Goal: Communication & Community: Share content

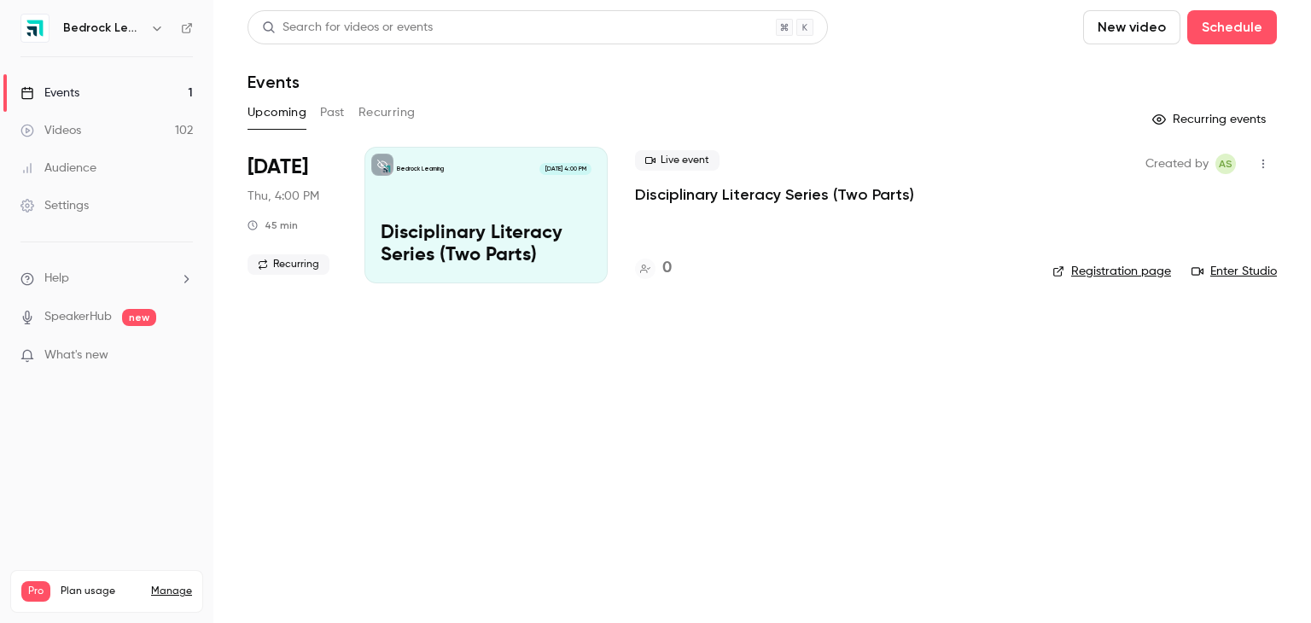
click at [87, 144] on link "Videos 102" at bounding box center [106, 131] width 213 height 38
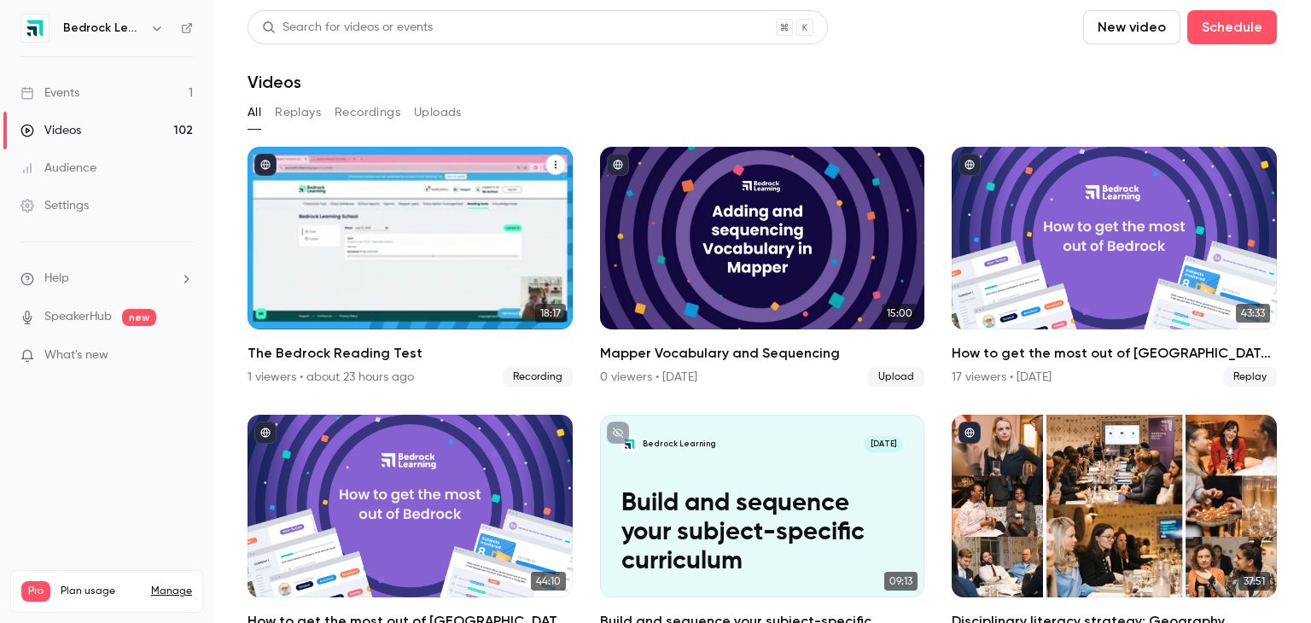
click at [545, 165] on button "The Bedrock Reading Test" at bounding box center [555, 164] width 20 height 20
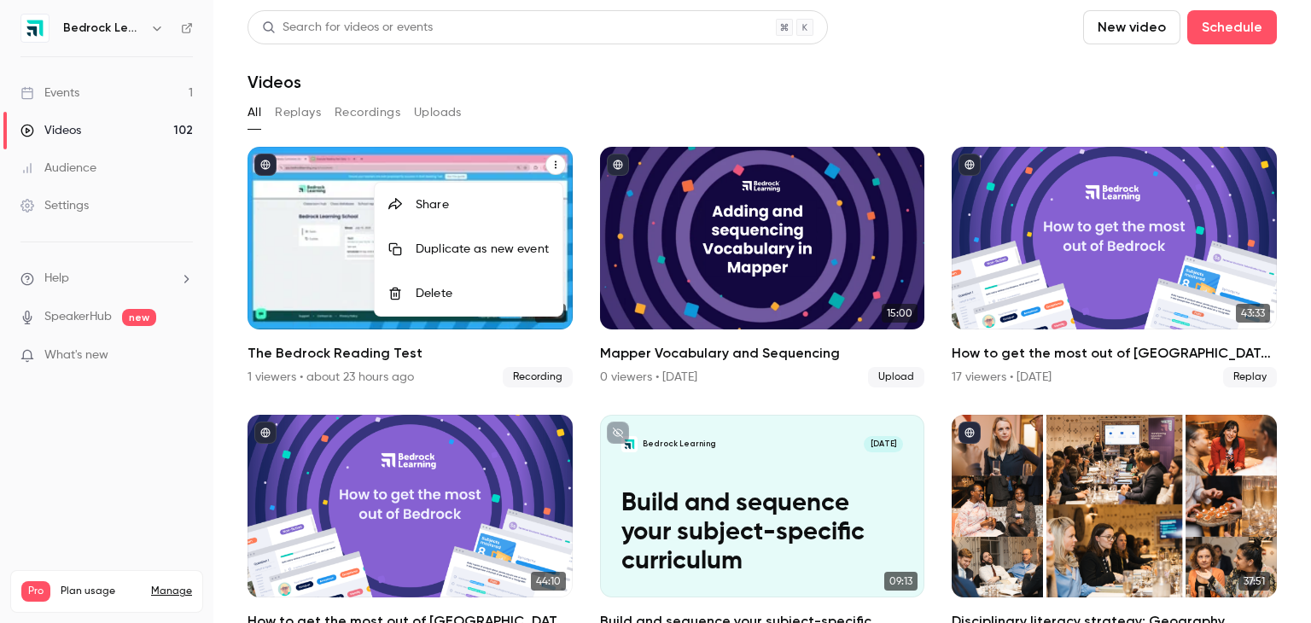
click at [437, 201] on div "Share" at bounding box center [482, 204] width 133 height 17
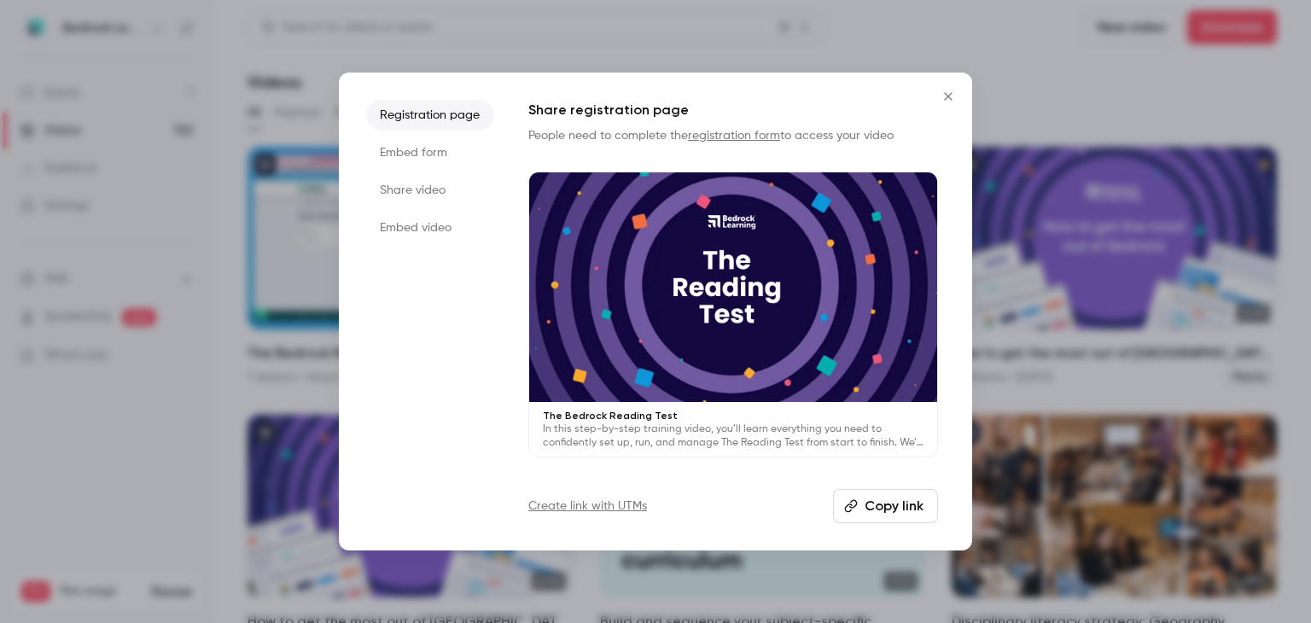
click at [427, 190] on li "Share video" at bounding box center [430, 190] width 128 height 31
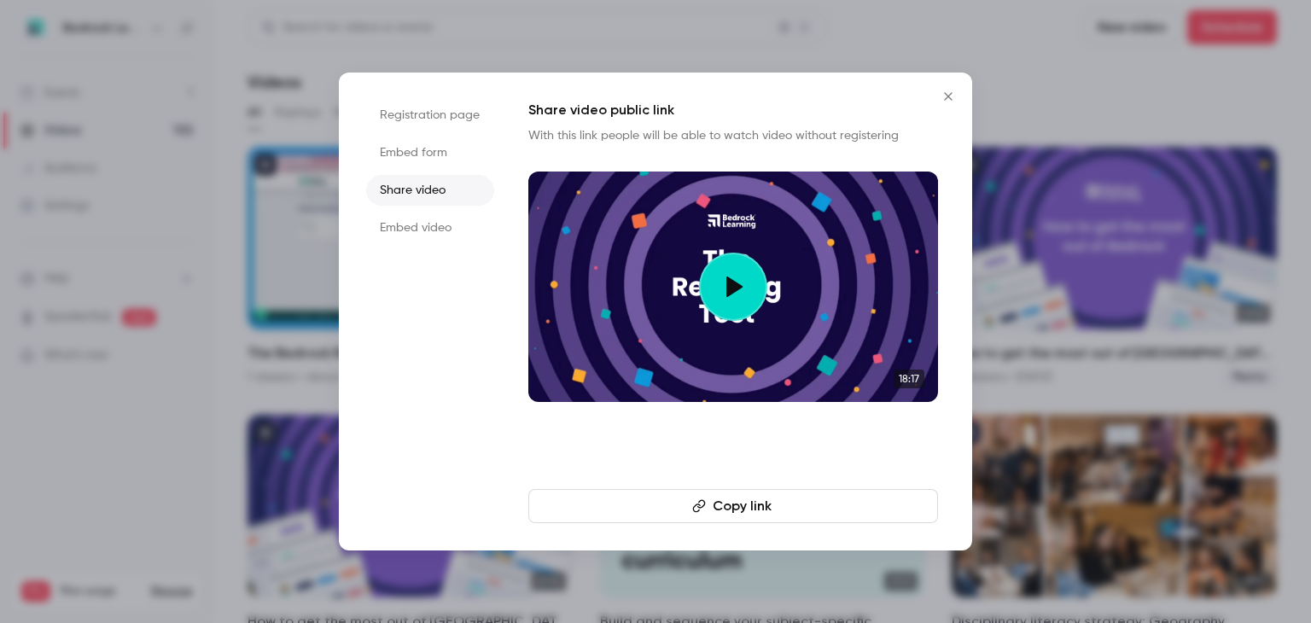
click at [730, 522] on button "Copy link" at bounding box center [733, 506] width 410 height 34
click at [469, 123] on li "Registration page" at bounding box center [430, 115] width 128 height 31
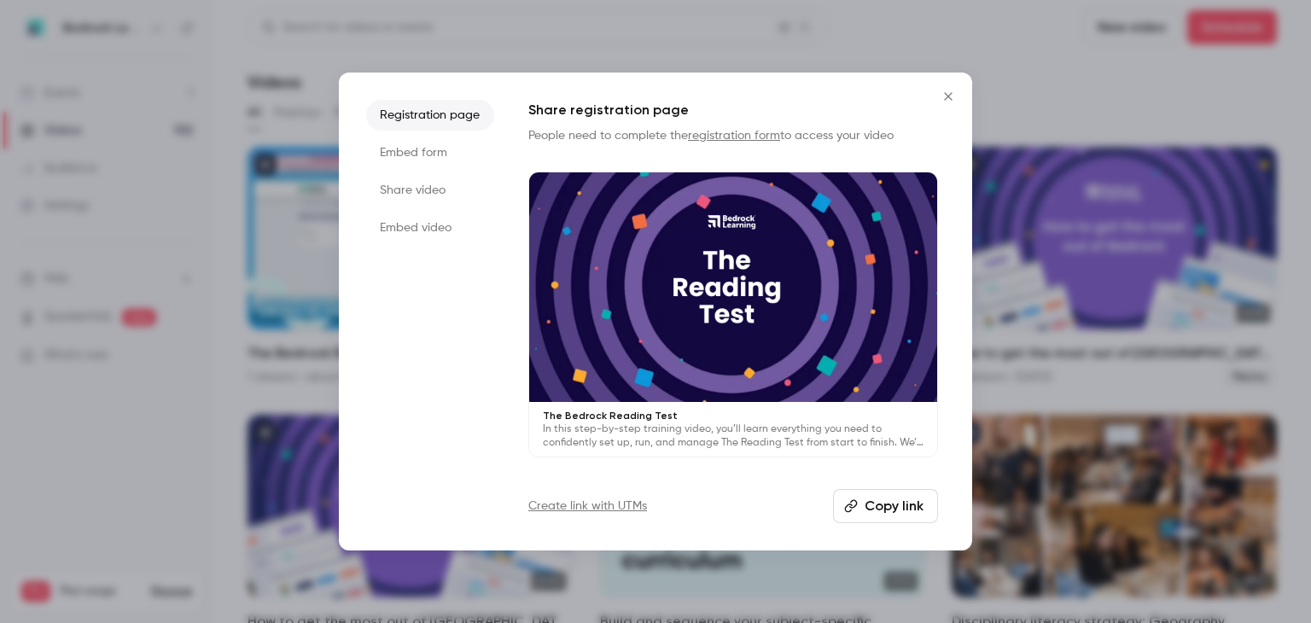
click at [901, 496] on button "Copy link" at bounding box center [885, 506] width 105 height 34
